Goal: Task Accomplishment & Management: Manage account settings

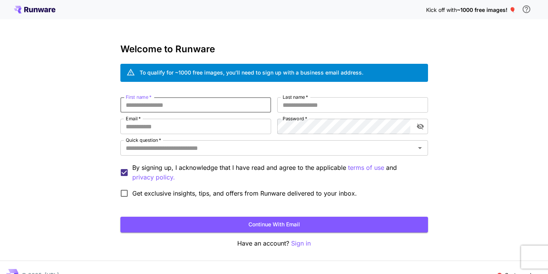
click at [192, 110] on input "First name   *" at bounding box center [195, 104] width 151 height 15
type input "*****"
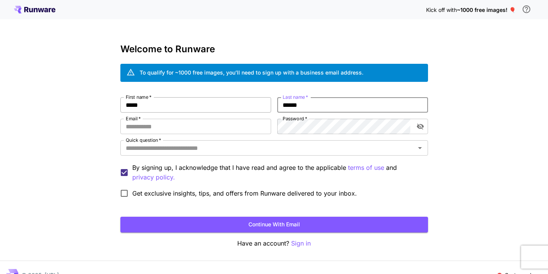
type input "******"
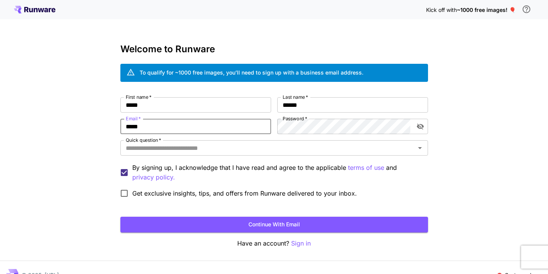
type input "**********"
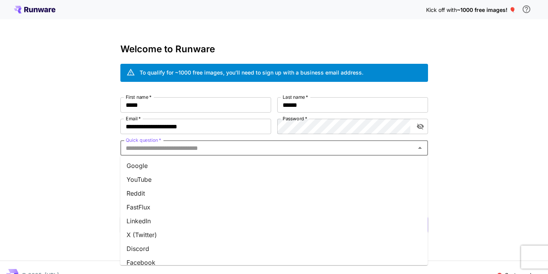
click at [251, 151] on input "Quick question   *" at bounding box center [268, 148] width 291 height 11
click at [245, 167] on li "Google" at bounding box center [274, 166] width 308 height 14
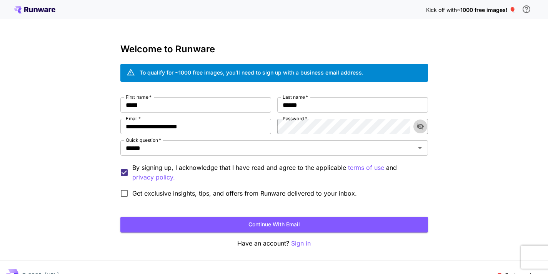
click at [421, 125] on icon "toggle password visibility" at bounding box center [421, 127] width 8 height 8
click at [240, 222] on button "Continue with email" at bounding box center [274, 225] width 308 height 16
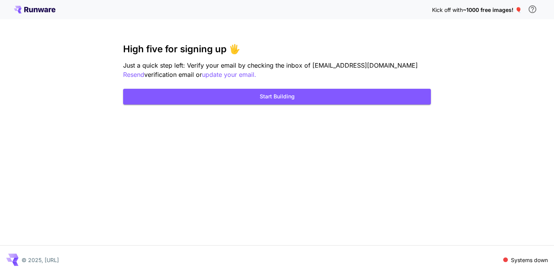
drag, startPoint x: 323, startPoint y: 90, endPoint x: 324, endPoint y: 74, distance: 15.9
click at [324, 74] on div "High five for signing up 🖐️ Just a quick step left: Verify your email by checki…" at bounding box center [277, 74] width 308 height 61
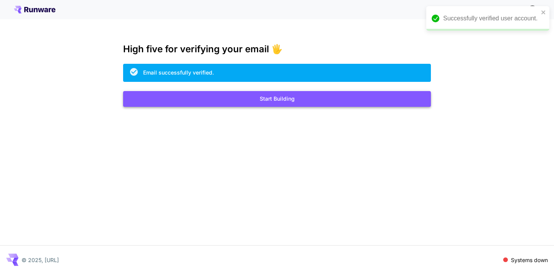
click at [280, 101] on button "Start Building" at bounding box center [277, 99] width 308 height 16
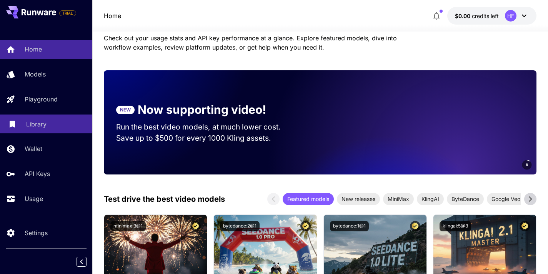
scroll to position [166, 0]
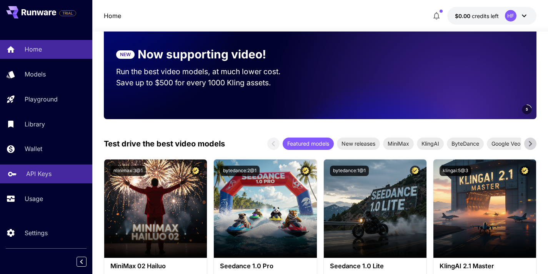
click at [42, 177] on p "API Keys" at bounding box center [38, 173] width 25 height 9
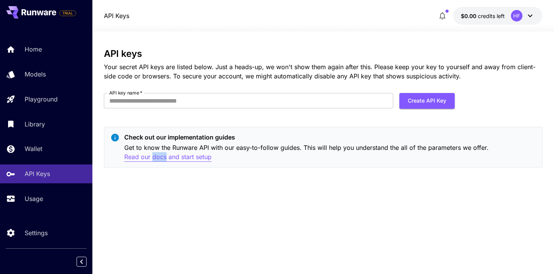
click at [142, 158] on p "Read our docs and start setup" at bounding box center [167, 157] width 87 height 10
click at [409, 97] on button "Create API Key" at bounding box center [426, 101] width 55 height 16
click at [320, 93] on input "API key name   *" at bounding box center [248, 100] width 289 height 15
type input "*"
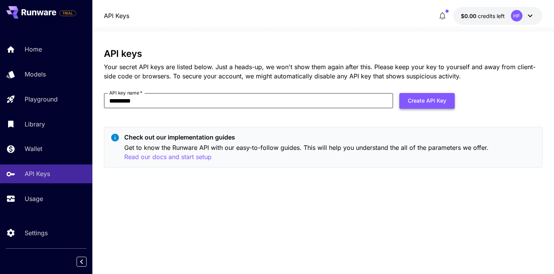
type input "*********"
click at [422, 101] on button "Create API Key" at bounding box center [426, 101] width 55 height 16
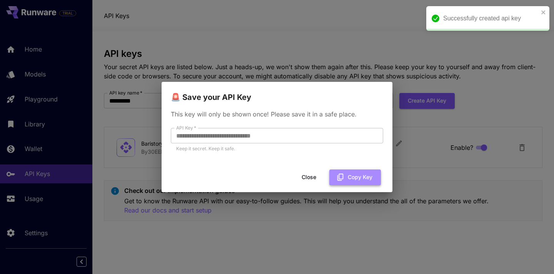
click at [343, 176] on icon "button" at bounding box center [341, 177] width 6 height 7
click at [323, 177] on button "Close" at bounding box center [315, 178] width 35 height 16
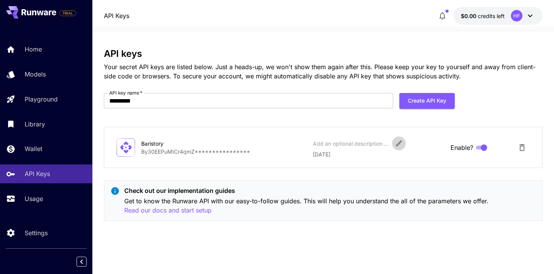
click at [400, 144] on icon "Edit" at bounding box center [399, 144] width 8 height 8
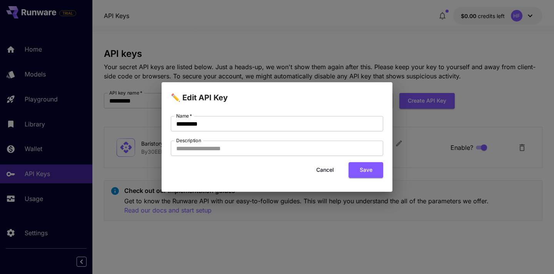
click at [330, 172] on button "Cancel" at bounding box center [325, 170] width 35 height 16
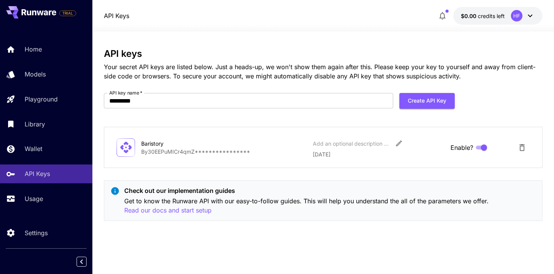
click at [178, 151] on p "**********" at bounding box center [223, 152] width 165 height 8
click at [190, 164] on div "**********" at bounding box center [323, 147] width 439 height 41
click at [45, 193] on link "Usage" at bounding box center [46, 199] width 92 height 19
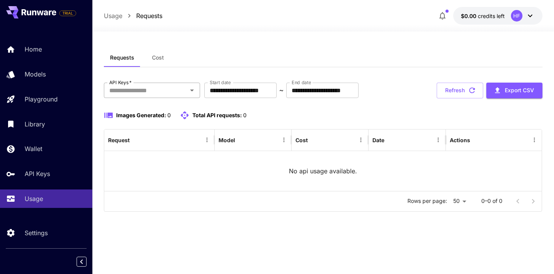
click at [192, 88] on icon "Open" at bounding box center [191, 90] width 9 height 9
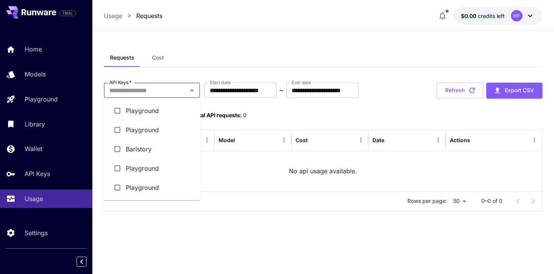
click at [162, 112] on li "Playground" at bounding box center [152, 110] width 96 height 19
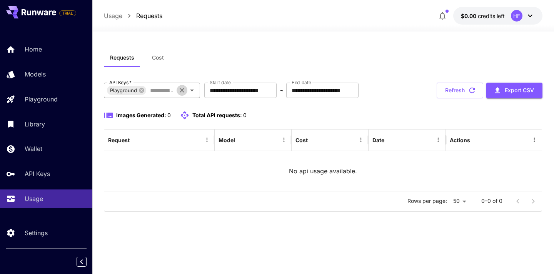
click at [184, 95] on button "Clear" at bounding box center [182, 90] width 11 height 11
click at [196, 90] on icon "Open" at bounding box center [191, 90] width 9 height 9
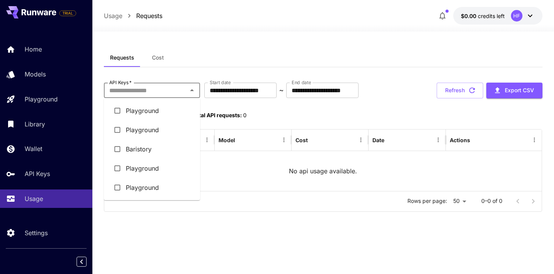
click at [196, 90] on icon "Close" at bounding box center [191, 90] width 9 height 9
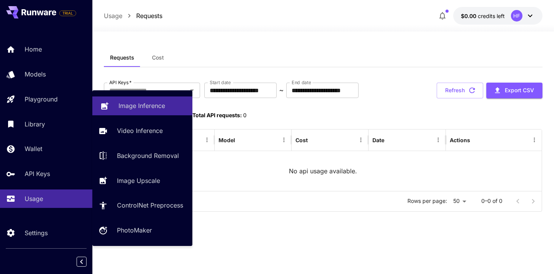
click at [127, 105] on p "Image Inference" at bounding box center [142, 105] width 47 height 9
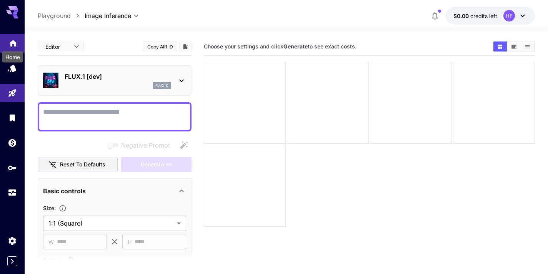
click at [12, 45] on icon "Home" at bounding box center [12, 41] width 9 height 9
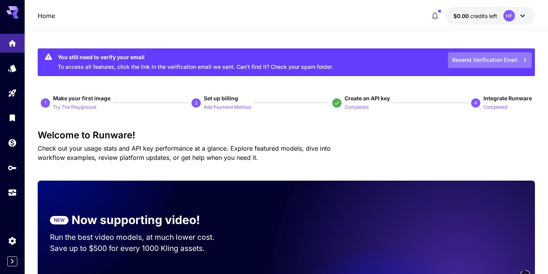
click at [471, 61] on button "Resend Verification Email" at bounding box center [490, 60] width 84 height 16
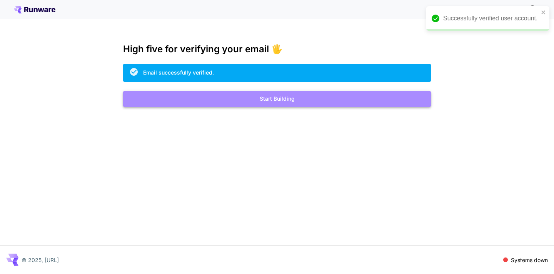
click at [279, 98] on button "Start Building" at bounding box center [277, 99] width 308 height 16
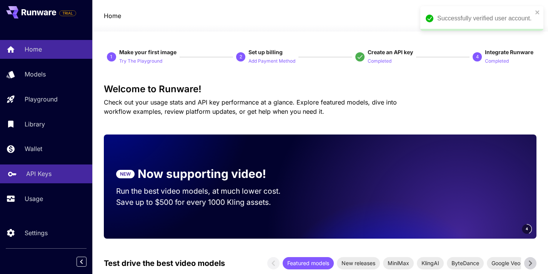
click at [50, 172] on div "API Keys" at bounding box center [56, 173] width 60 height 9
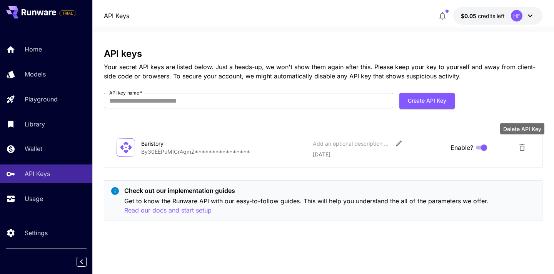
click at [522, 147] on icon "Delete API Key" at bounding box center [522, 147] width 9 height 9
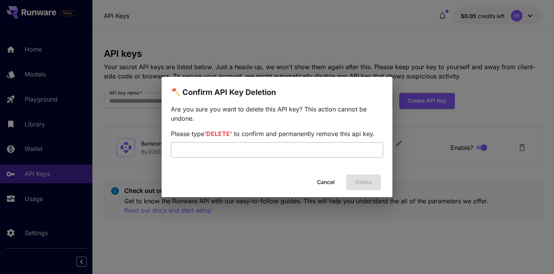
click at [336, 152] on input "text" at bounding box center [277, 149] width 212 height 15
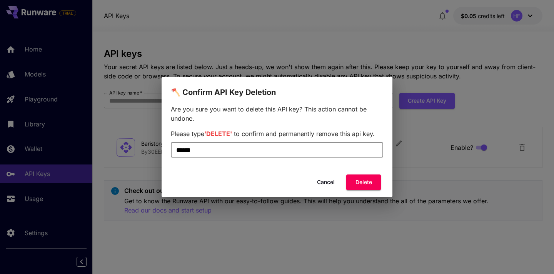
type input "******"
click at [376, 186] on button "Delete" at bounding box center [363, 183] width 35 height 16
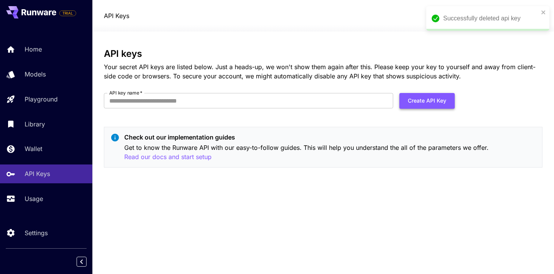
click at [431, 107] on button "Create API Key" at bounding box center [426, 101] width 55 height 16
click at [254, 106] on input "API key name   *" at bounding box center [248, 100] width 289 height 15
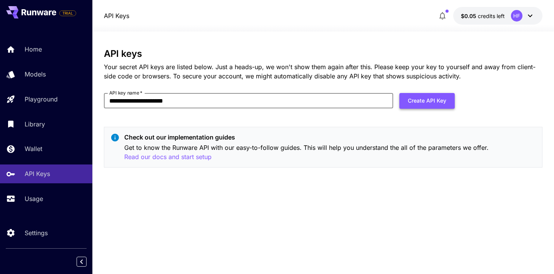
type input "**********"
click at [424, 99] on button "Create API Key" at bounding box center [426, 101] width 55 height 16
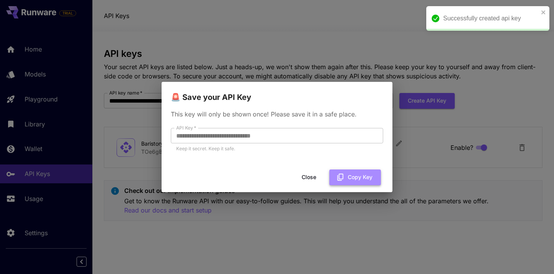
click at [348, 175] on button "Copy Key" at bounding box center [355, 178] width 52 height 16
